Goal: Task Accomplishment & Management: Manage account settings

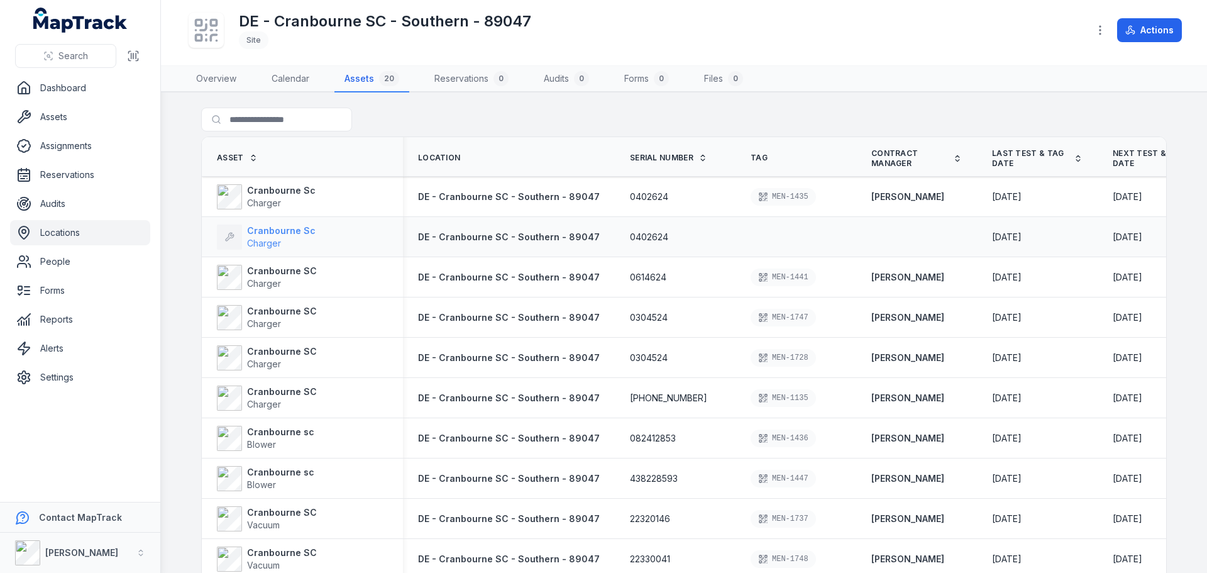
click at [289, 225] on strong "Cranbourne Sc" at bounding box center [281, 230] width 69 height 13
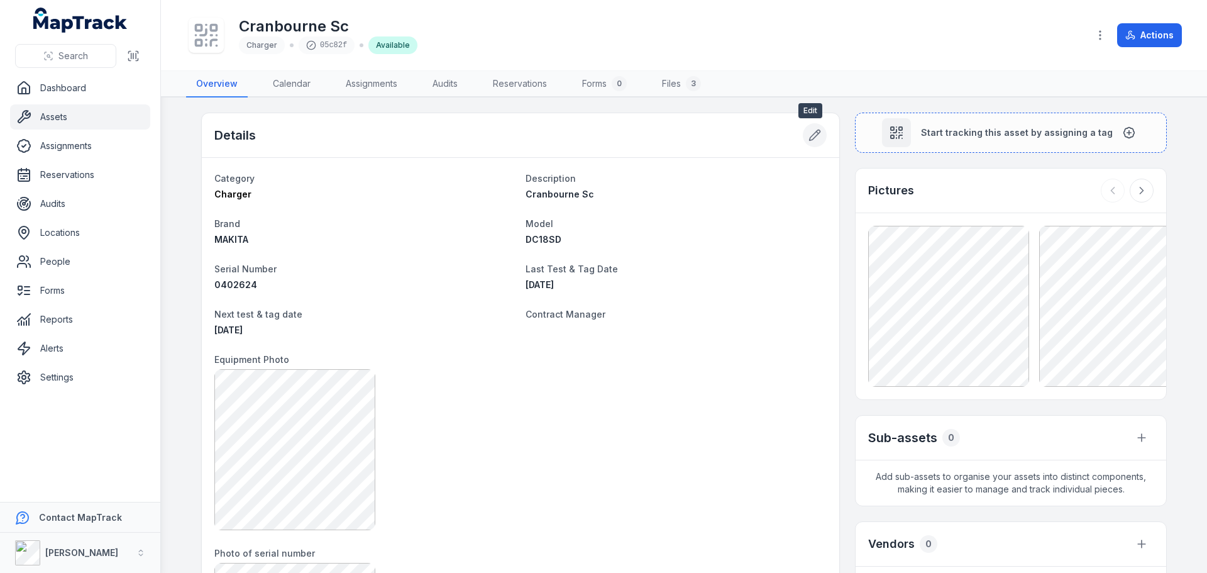
click at [808, 134] on icon at bounding box center [814, 135] width 13 height 13
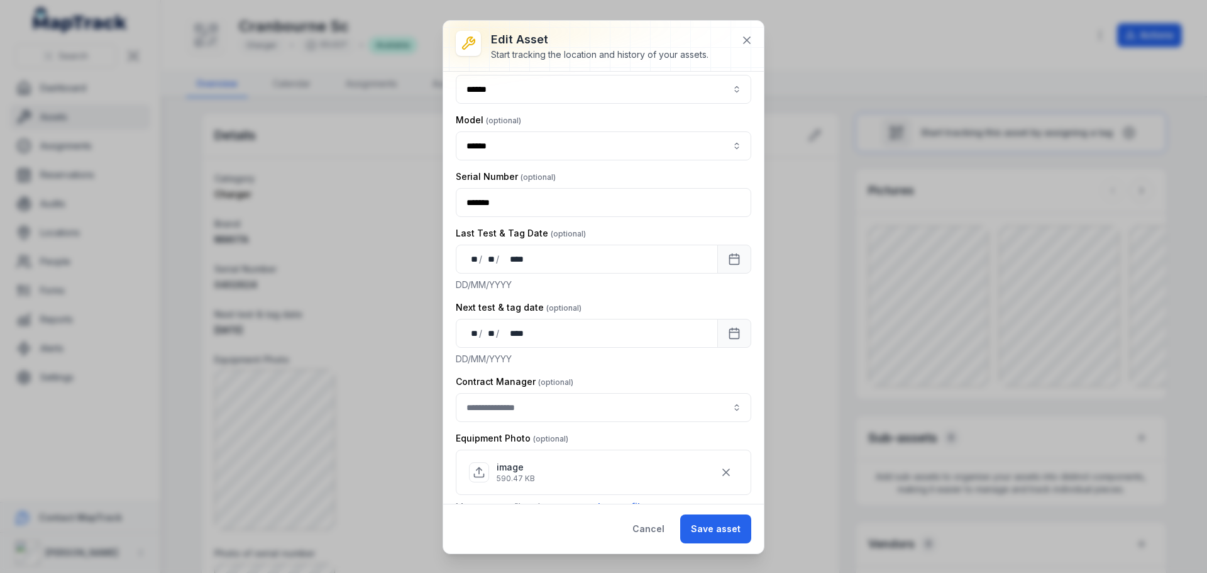
scroll to position [251, 0]
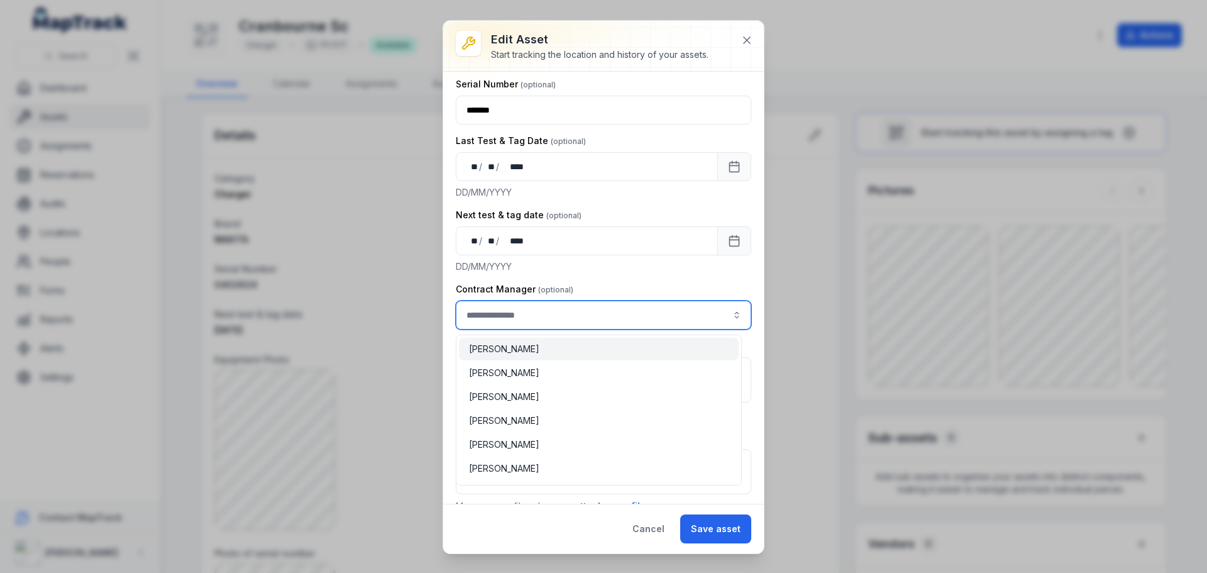
click at [692, 316] on input "asset-edit:cf[3efdffd9-f055-49d9-9a65-0e9f08d77abc]-label" at bounding box center [603, 314] width 295 height 29
click at [547, 355] on div "[PERSON_NAME]" at bounding box center [599, 349] width 260 height 13
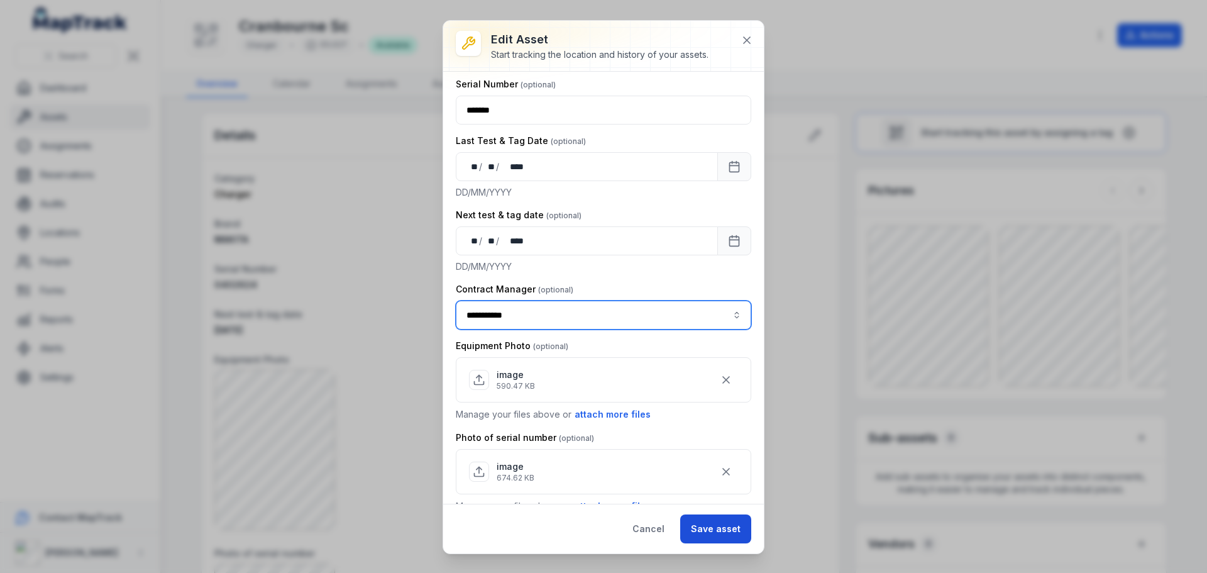
type input "**********"
click at [719, 528] on button "Save asset" at bounding box center [715, 528] width 71 height 29
